Goal: Find specific page/section: Find specific page/section

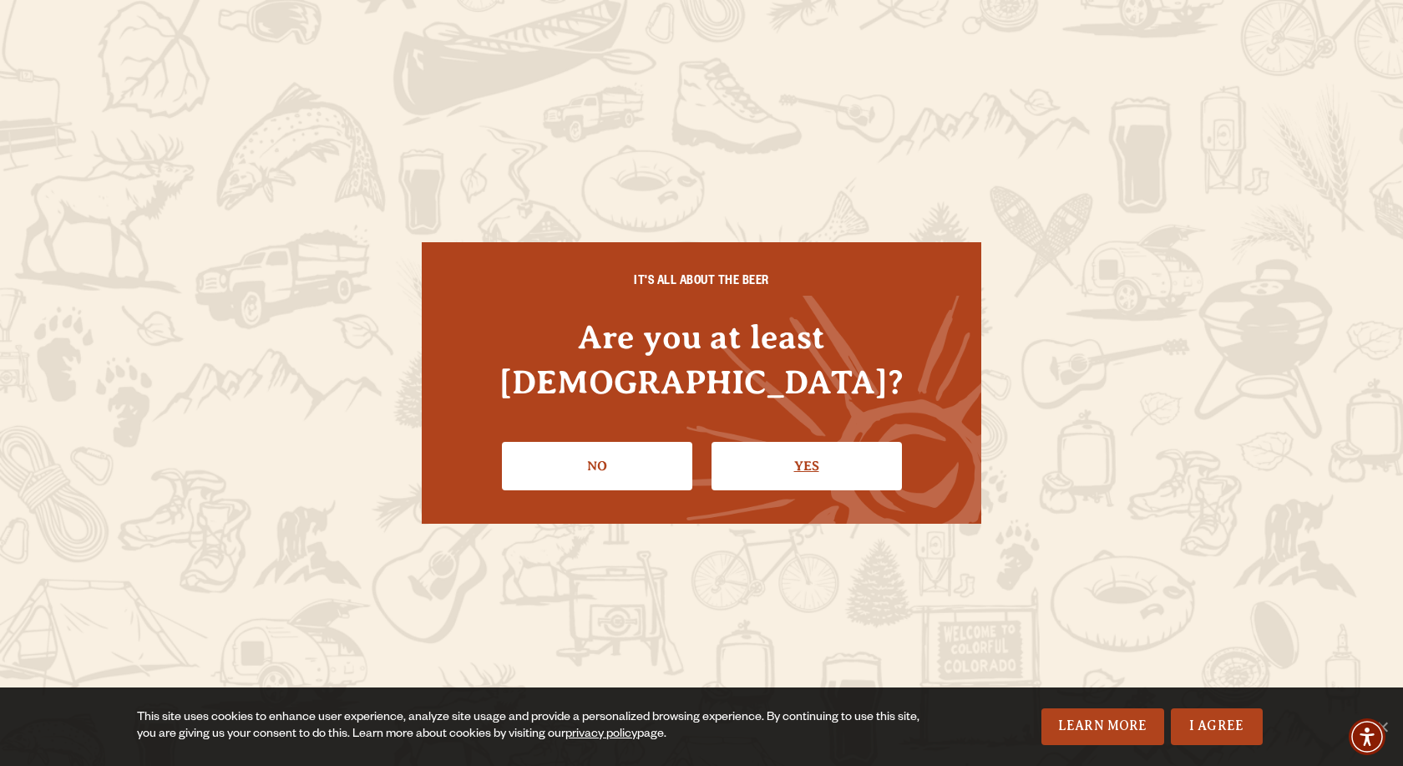
click at [830, 453] on link "Yes" at bounding box center [806, 466] width 190 height 48
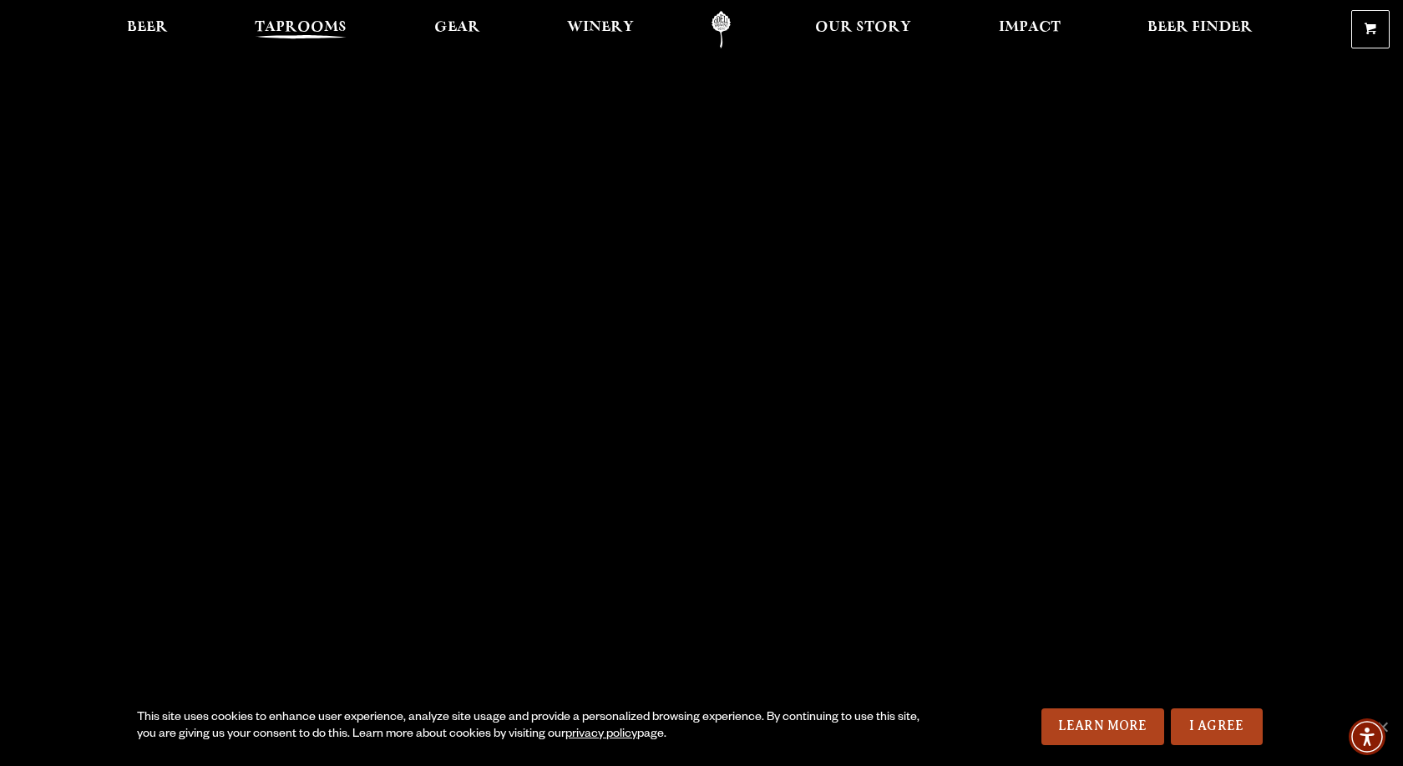
click at [301, 32] on span "Taprooms" at bounding box center [301, 27] width 92 height 13
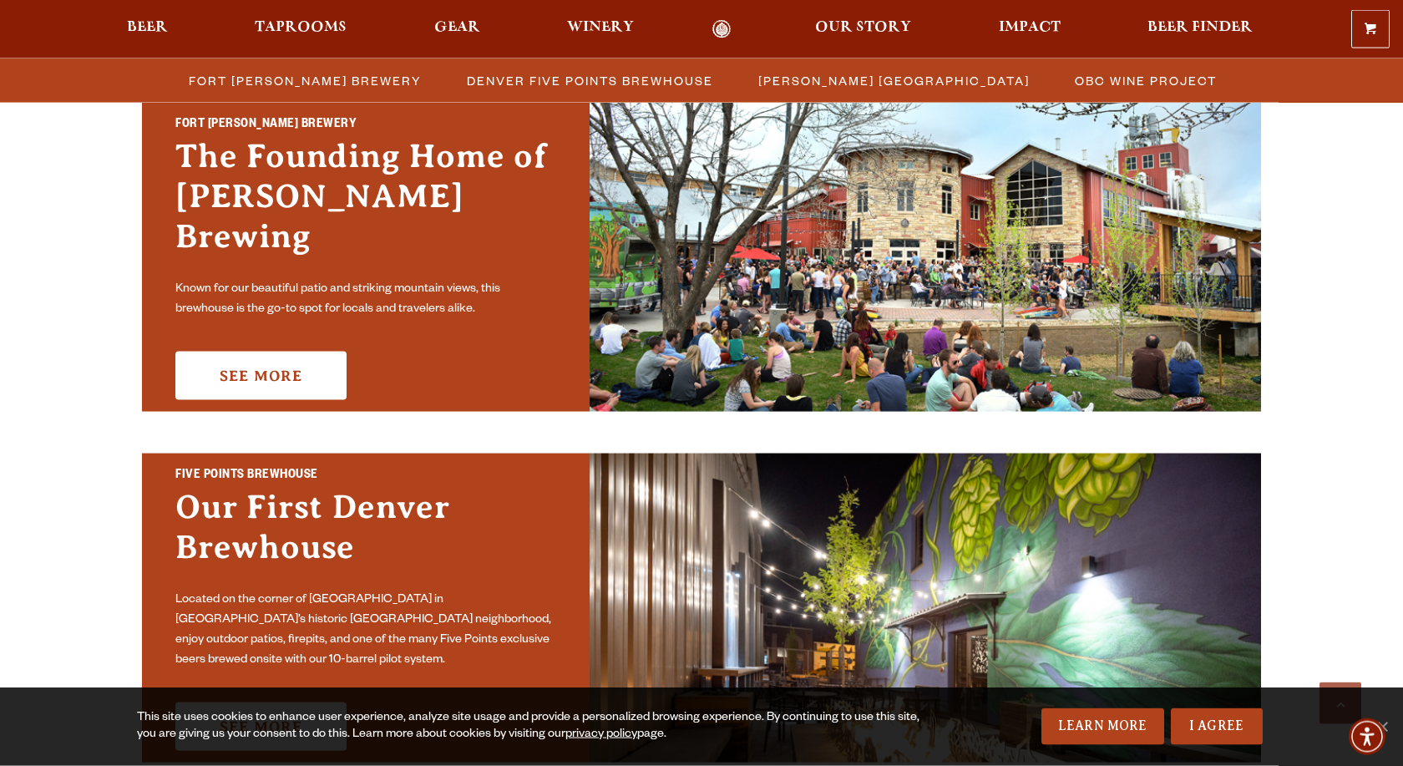
scroll to position [511, 0]
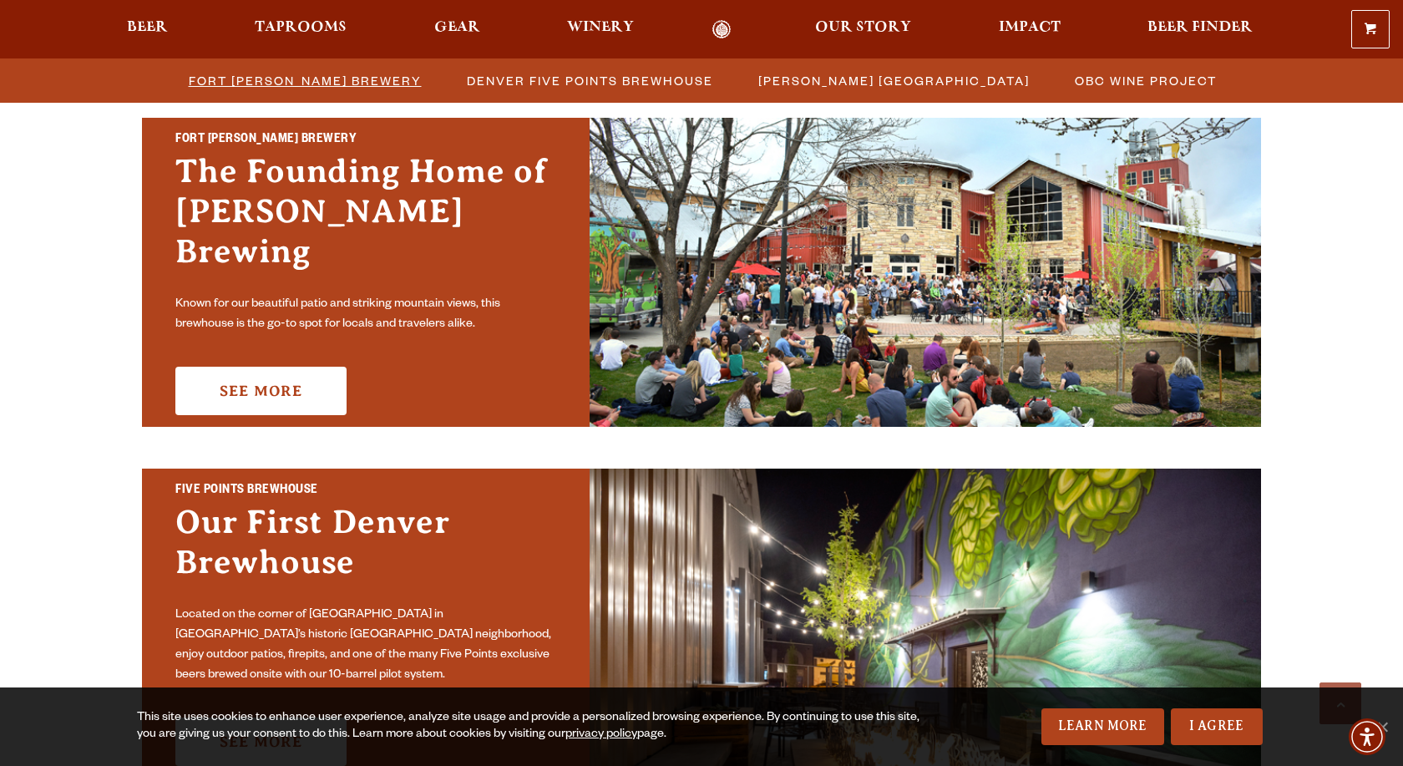
click at [306, 84] on span "Fort [PERSON_NAME] Brewery" at bounding box center [305, 80] width 233 height 24
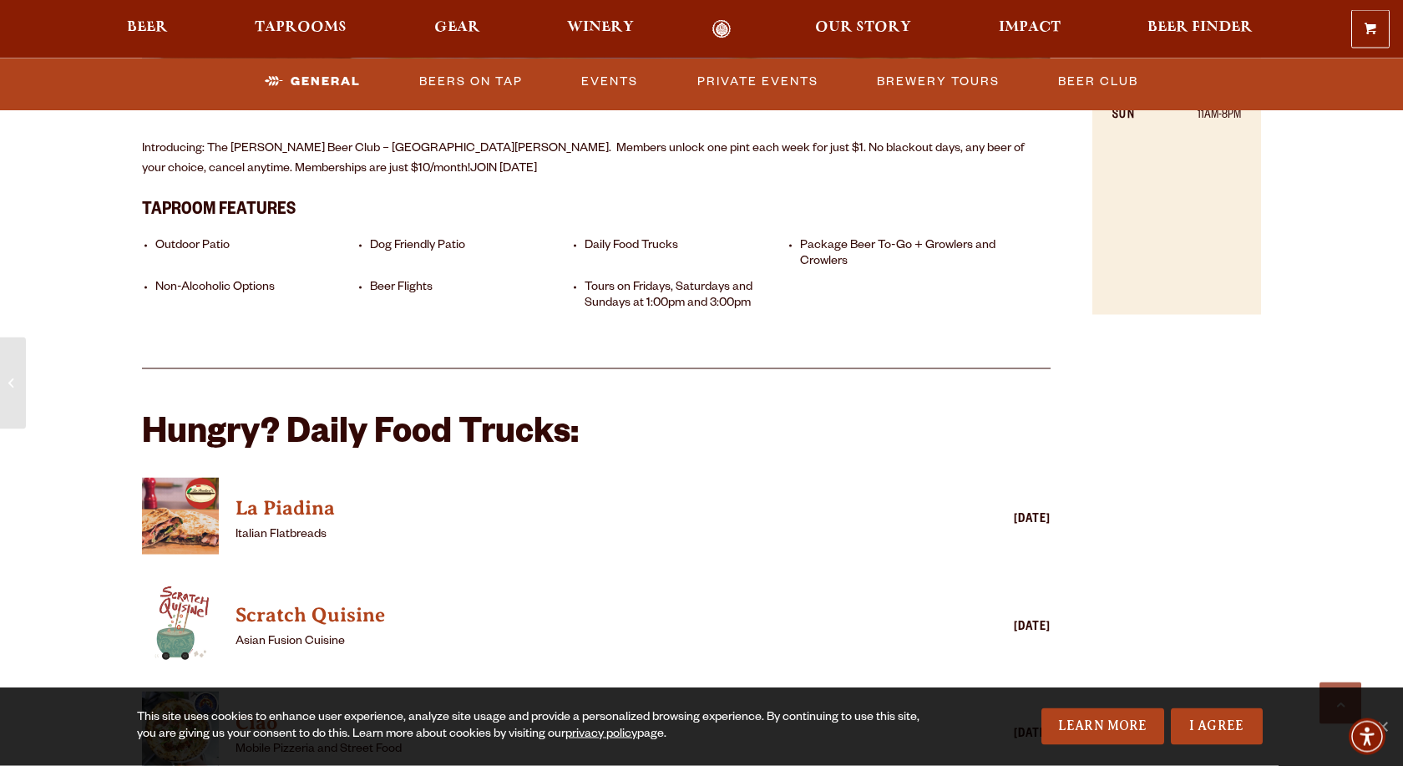
scroll to position [1363, 0]
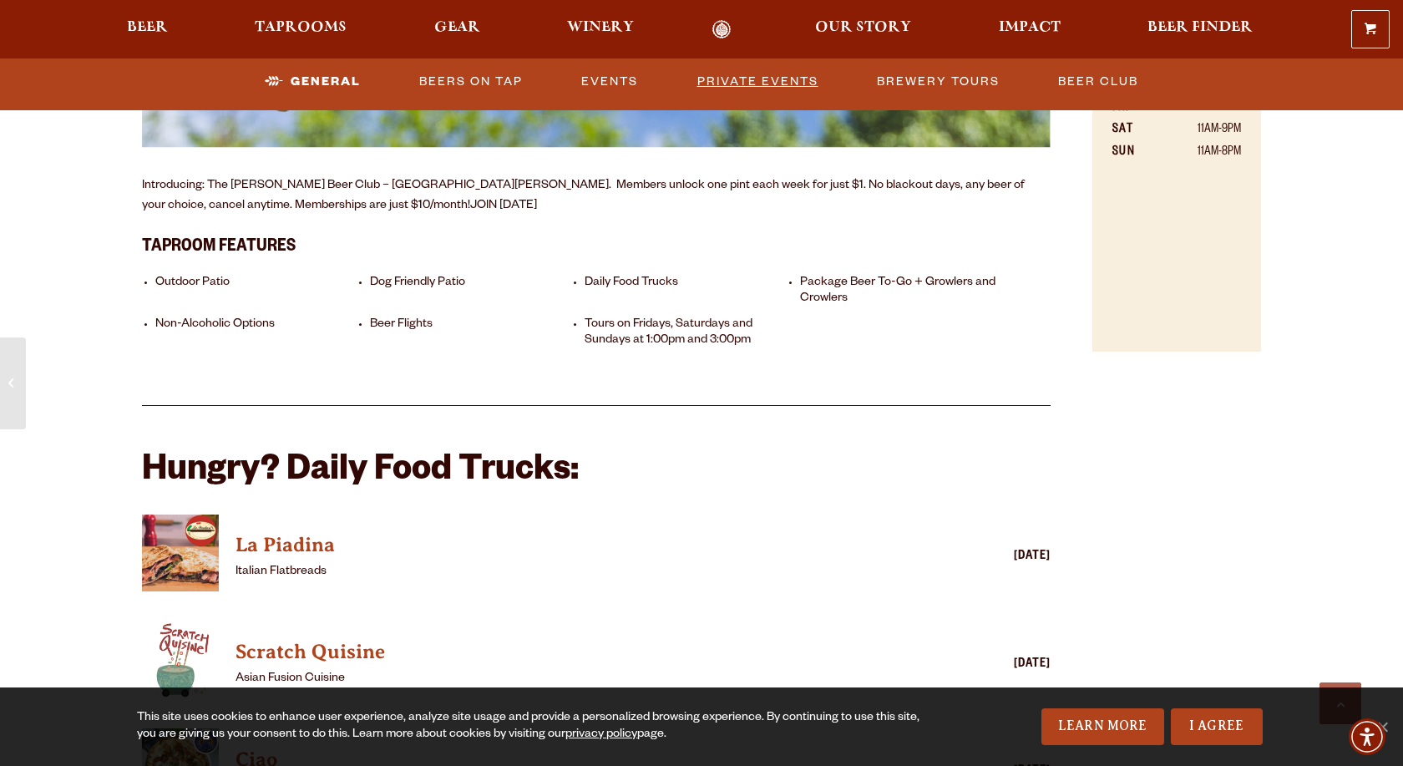
click at [759, 86] on link "Private Events" at bounding box center [758, 82] width 134 height 38
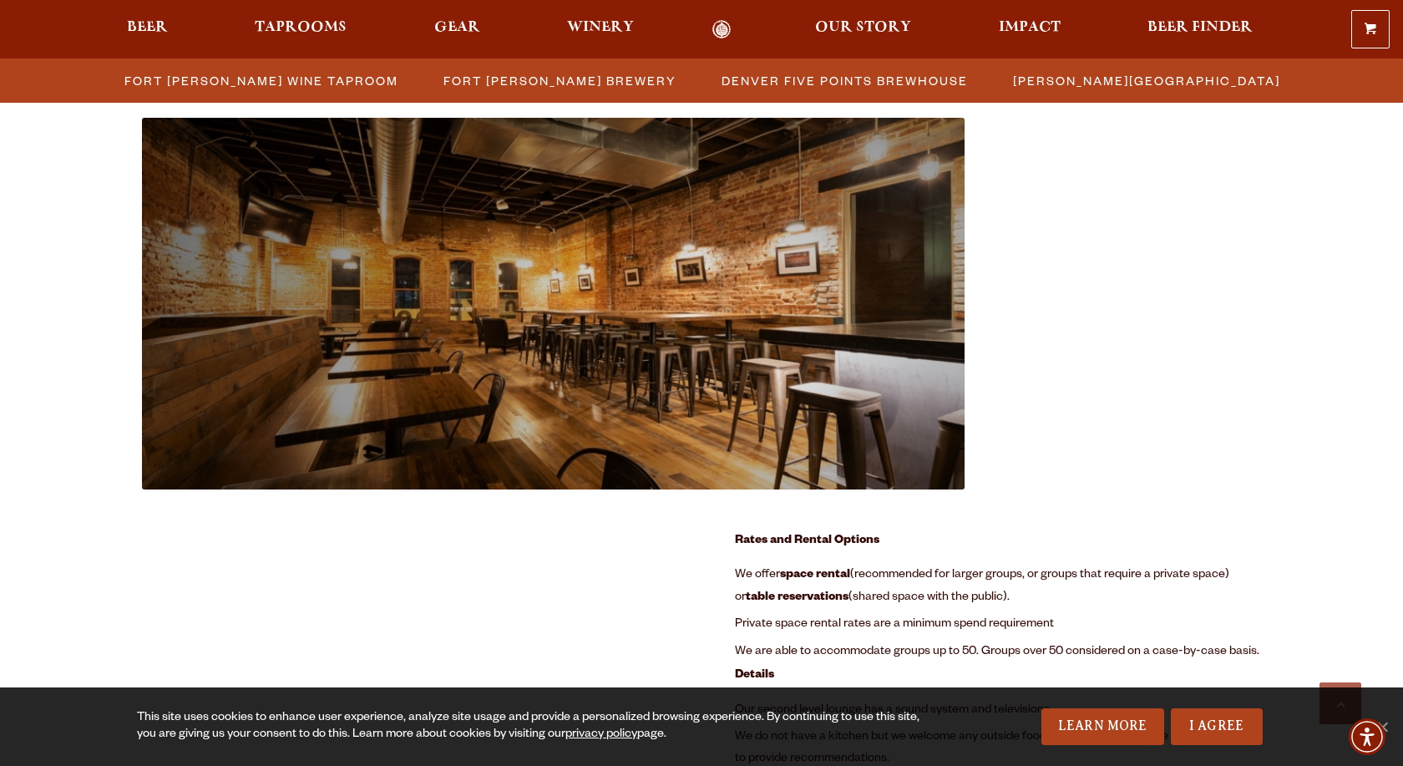
scroll to position [2129, 0]
